Goal: Transaction & Acquisition: Book appointment/travel/reservation

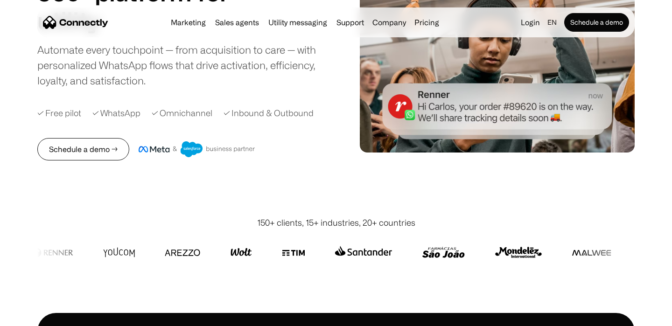
scroll to position [127, 0]
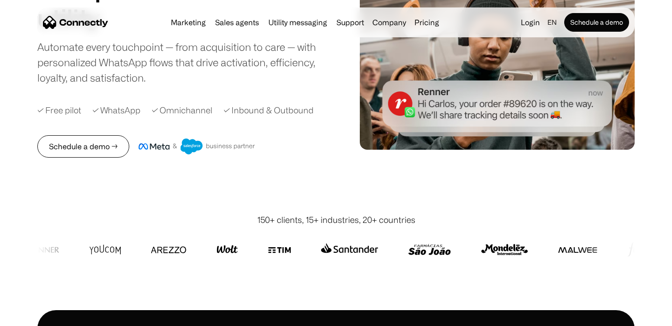
click at [92, 140] on link "Schedule a demo →" at bounding box center [83, 146] width 92 height 22
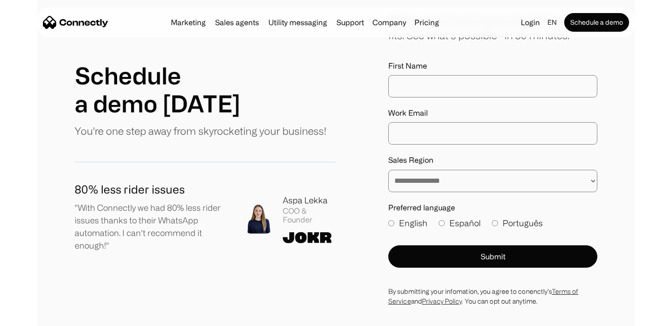
scroll to position [116, 0]
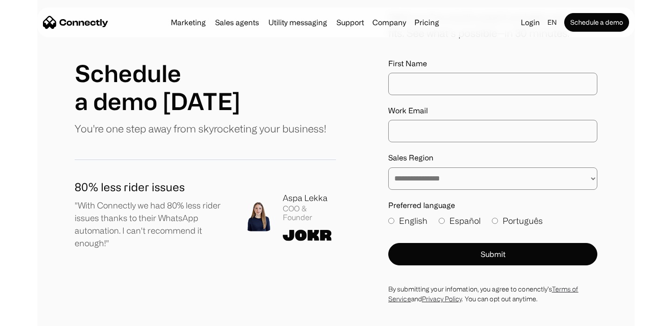
click at [424, 86] on input "First Name" at bounding box center [492, 84] width 209 height 22
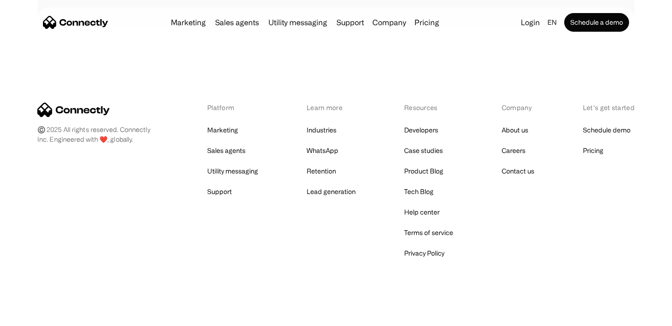
scroll to position [471, 0]
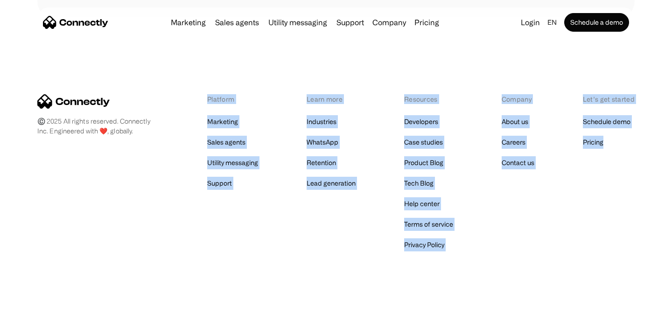
drag, startPoint x: 204, startPoint y: 97, endPoint x: 613, endPoint y: 260, distance: 440.7
click at [613, 260] on div "©️ 2025 All rights reserved. Connectly Inc. Engineered with ❤️, globally. Platf…" at bounding box center [336, 173] width 598 height 307
click at [599, 255] on div "©️ 2025 All rights reserved. Connectly Inc. Engineered with ❤️, globally. Platf…" at bounding box center [336, 173] width 598 height 307
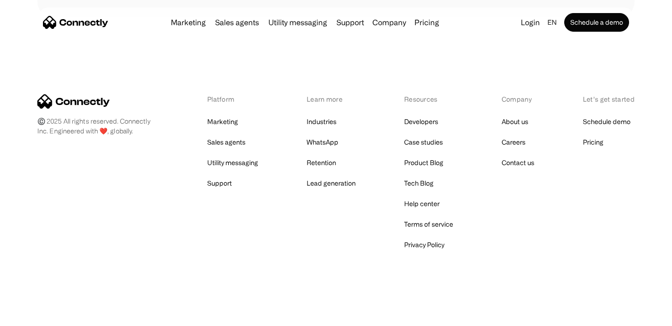
click at [352, 246] on div "Platform Marketing Sales agents Utility messaging Support Learn more Industries…" at bounding box center [336, 172] width 598 height 157
click at [454, 88] on div "©️ 2025 All rights reserved. Connectly Inc. Engineered with ❤️, globally. Platf…" at bounding box center [336, 173] width 598 height 307
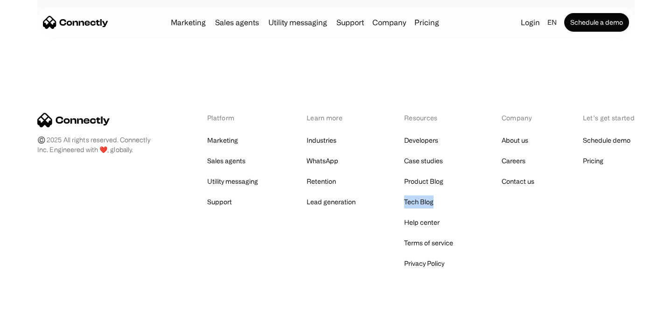
scroll to position [444, 0]
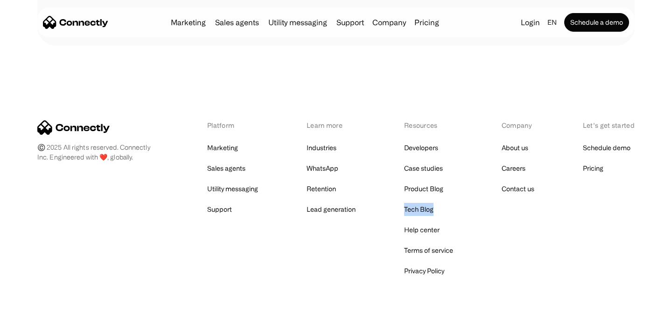
click at [406, 105] on div "©️ 2025 All rights reserved. Connectly Inc. Engineered with ❤️, globally. Platf…" at bounding box center [336, 199] width 598 height 307
click at [217, 146] on link "Marketing" at bounding box center [222, 147] width 31 height 13
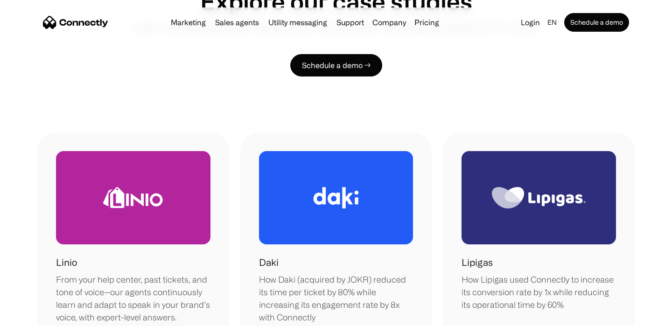
scroll to position [106, 0]
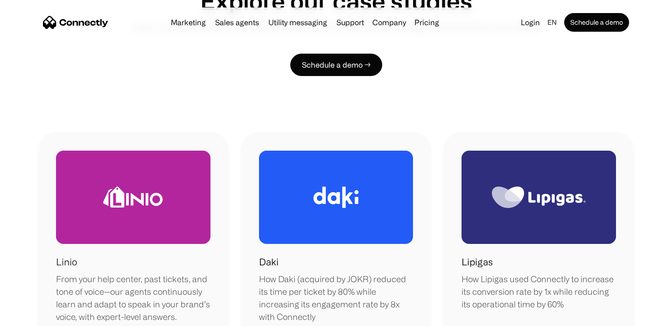
click at [107, 233] on div at bounding box center [133, 197] width 155 height 93
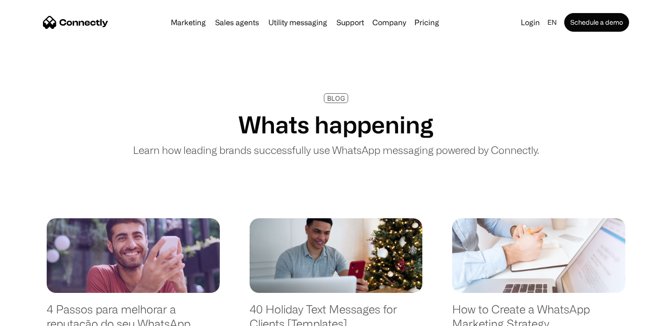
click at [340, 127] on h1 "Whats happening" at bounding box center [336, 125] width 195 height 28
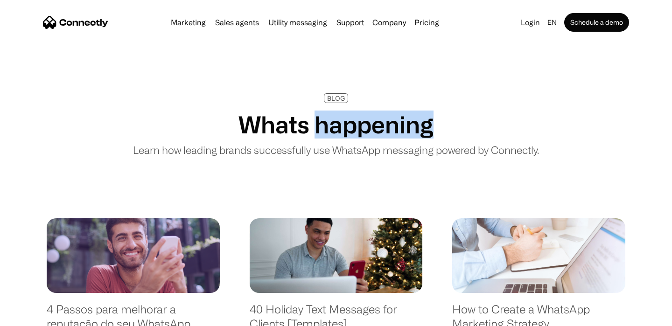
click at [340, 127] on h1 "Whats happening" at bounding box center [336, 125] width 195 height 28
click at [326, 141] on div "Whats happening Learn how leading brands successfully use WhatsApp messaging po…" at bounding box center [336, 137] width 406 height 52
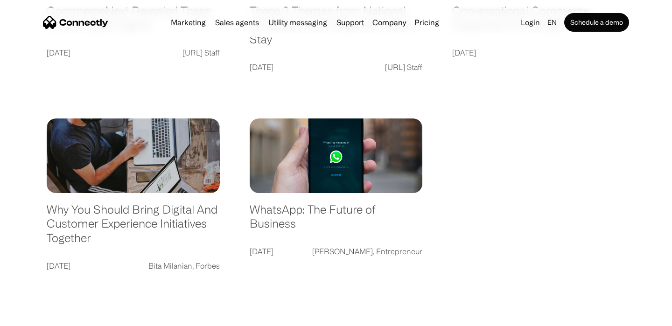
scroll to position [1553, 0]
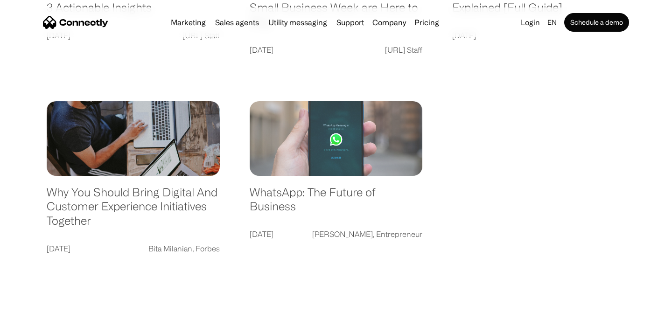
click at [374, 146] on link at bounding box center [336, 138] width 173 height 75
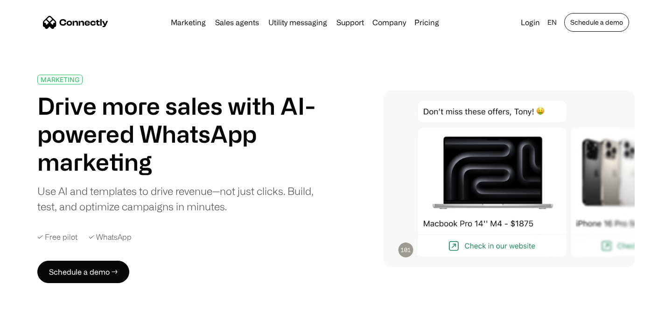
click at [591, 17] on link "Schedule a demo" at bounding box center [596, 22] width 65 height 19
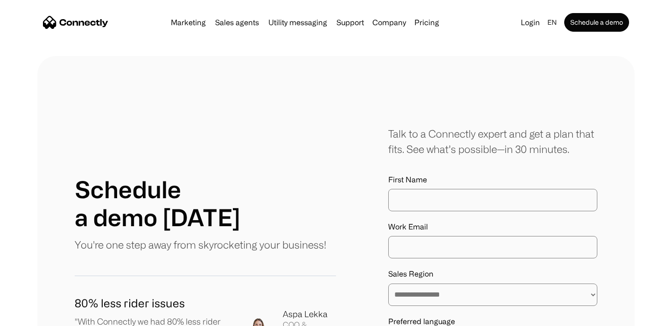
click at [509, 197] on input "First Name" at bounding box center [492, 200] width 209 height 22
click at [486, 245] on input "Work Email" at bounding box center [492, 247] width 209 height 22
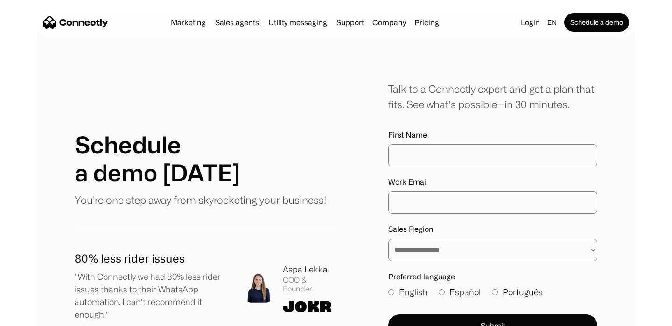
scroll to position [49, 0]
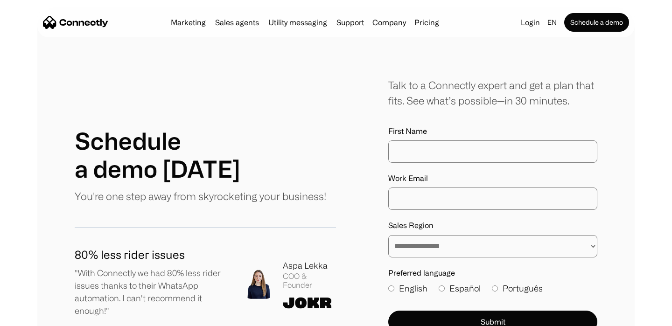
click at [486, 242] on select "**********" at bounding box center [492, 246] width 209 height 22
click at [452, 247] on select "**********" at bounding box center [492, 246] width 209 height 22
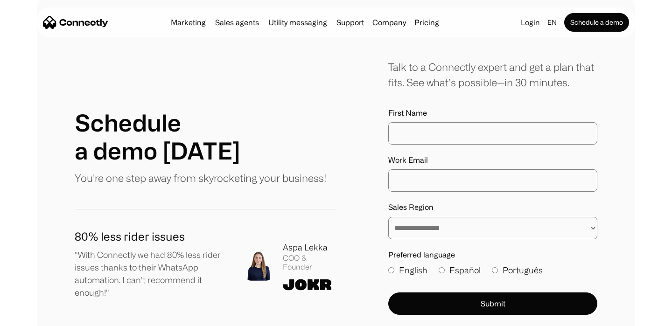
scroll to position [0, 0]
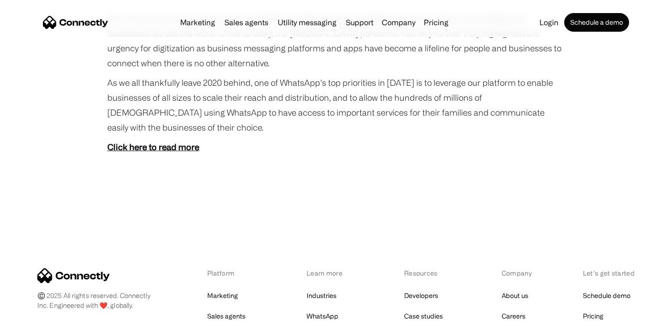
scroll to position [442, 0]
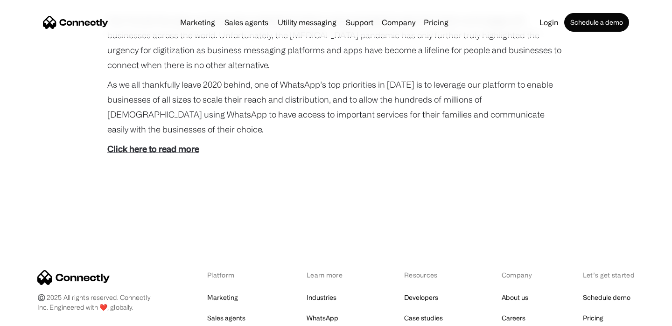
click at [173, 149] on strong "Click here to read more" at bounding box center [153, 148] width 92 height 9
